Goal: Task Accomplishment & Management: Manage account settings

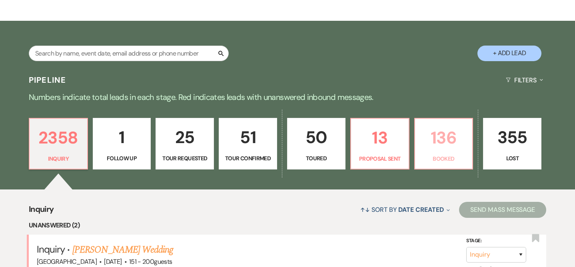
click at [443, 138] on p "136" at bounding box center [444, 137] width 48 height 27
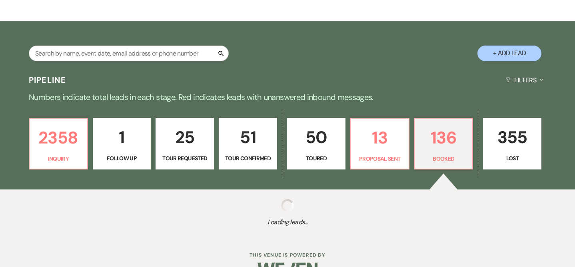
select select "7"
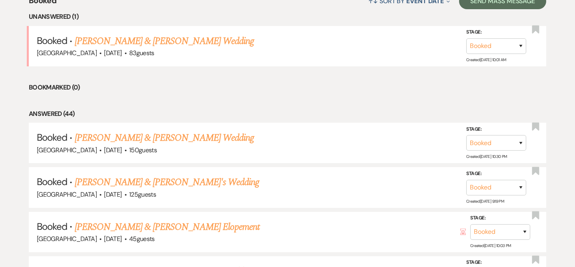
scroll to position [335, 0]
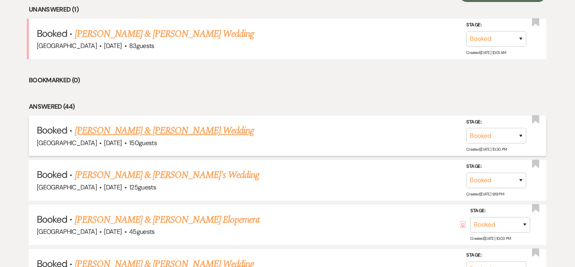
click at [200, 128] on link "[PERSON_NAME] & [PERSON_NAME] Wedding" at bounding box center [164, 131] width 179 height 14
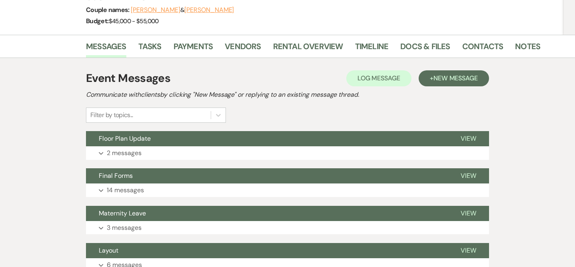
scroll to position [108, 0]
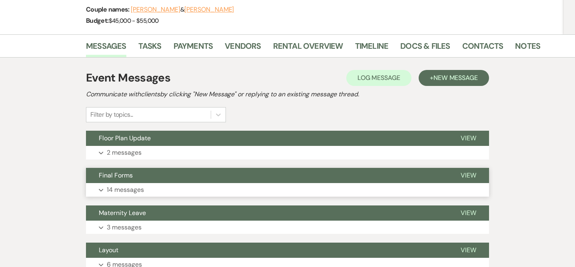
click at [188, 177] on button "Final Forms" at bounding box center [267, 175] width 362 height 15
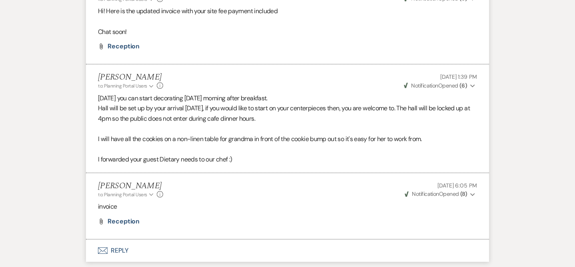
scroll to position [2830, 0]
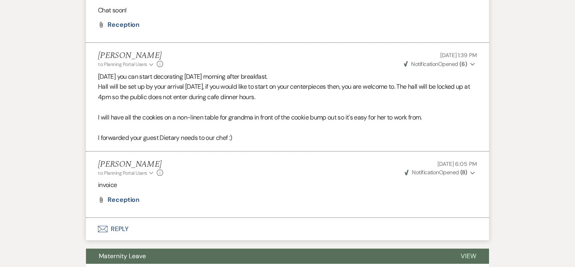
click at [120, 214] on li "[PERSON_NAME] to: Planning Portal Users Expand Info [DATE] 6:05 PM Weven Check …" at bounding box center [287, 185] width 403 height 66
click at [122, 204] on span "reception" at bounding box center [124, 200] width 32 height 8
